Goal: Task Accomplishment & Management: Manage account settings

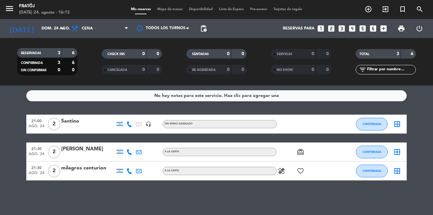
click at [281, 169] on icon "healing" at bounding box center [282, 171] width 8 height 8
click at [131, 124] on icon at bounding box center [129, 124] width 6 height 6
click at [143, 115] on span at bounding box center [145, 113] width 5 height 5
click at [130, 150] on icon at bounding box center [129, 152] width 6 height 6
click at [142, 140] on span at bounding box center [144, 141] width 5 height 5
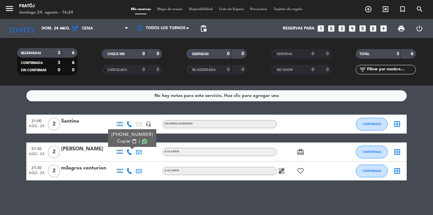
click at [131, 171] on icon at bounding box center [129, 171] width 6 height 6
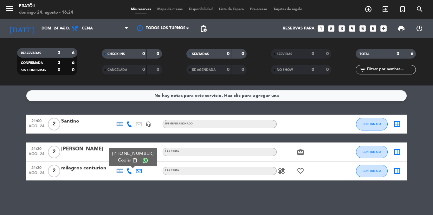
click at [143, 159] on span at bounding box center [145, 160] width 5 height 5
click at [188, 184] on div "No hay notas para este servicio. Haz clic para agregar una 21:00 [DATE] 2 [PERS…" at bounding box center [216, 151] width 433 height 130
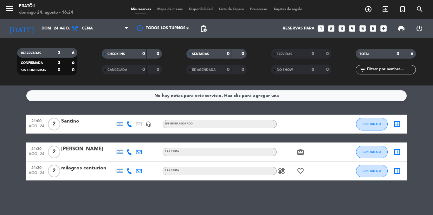
click at [280, 167] on icon "healing" at bounding box center [282, 171] width 8 height 8
click at [306, 169] on div "healing celiaquia favorite_border" at bounding box center [305, 171] width 57 height 19
click at [304, 170] on span "favorite_border" at bounding box center [301, 171] width 10 height 8
click at [302, 171] on icon "favorite_border" at bounding box center [301, 171] width 8 height 8
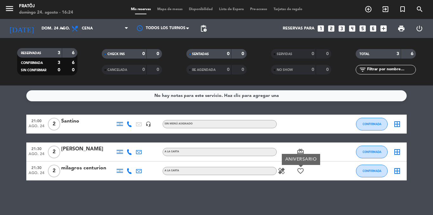
click at [131, 169] on icon at bounding box center [129, 171] width 6 height 6
